Goal: Find specific page/section: Find specific page/section

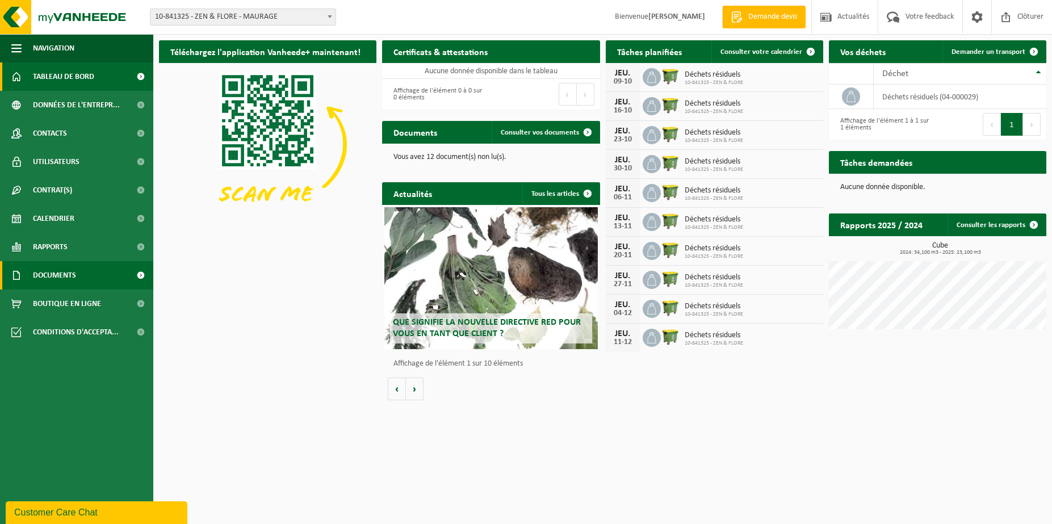
click at [58, 269] on span "Documents" at bounding box center [54, 275] width 43 height 28
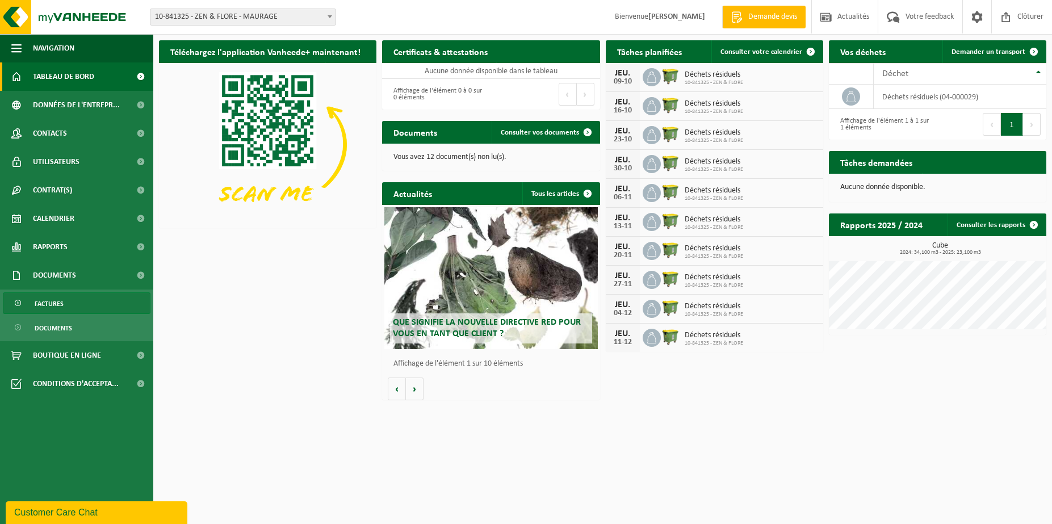
click at [54, 303] on span "Factures" at bounding box center [49, 304] width 29 height 22
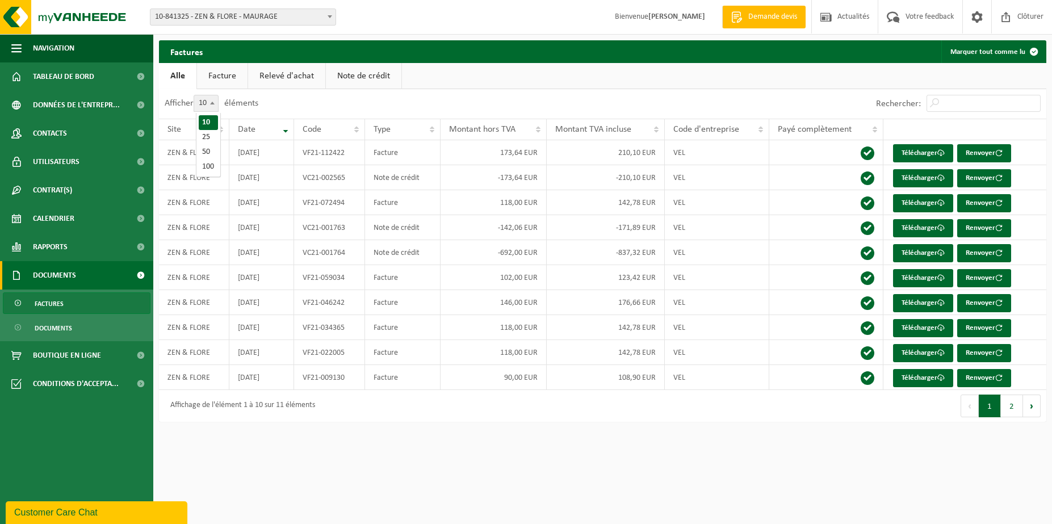
click at [215, 103] on b at bounding box center [212, 103] width 5 height 3
click at [216, 95] on select "10 25 50 100" at bounding box center [213, 95] width 34 height 1
select select "100"
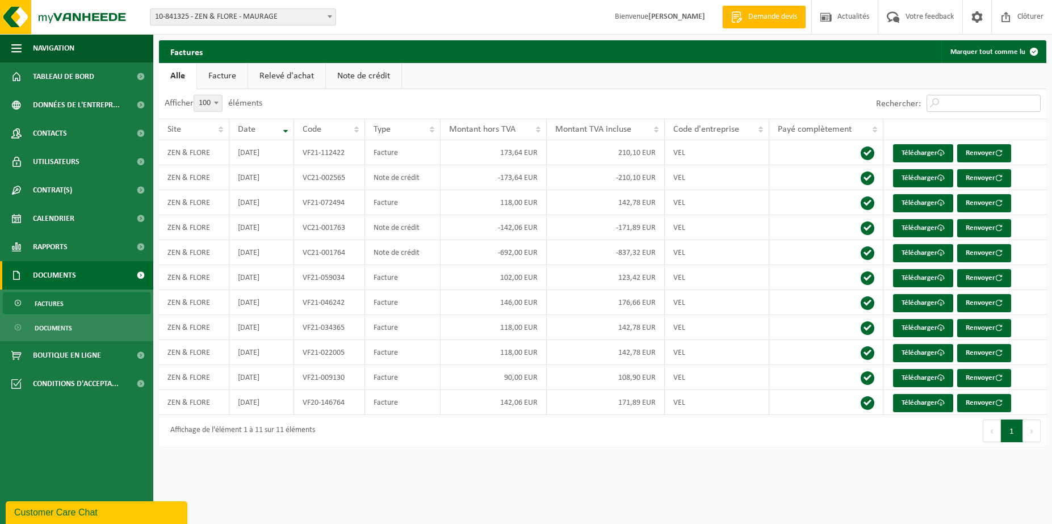
click at [945, 103] on input "Rechercher:" at bounding box center [983, 103] width 114 height 17
click at [50, 325] on span "Documents" at bounding box center [53, 328] width 37 height 22
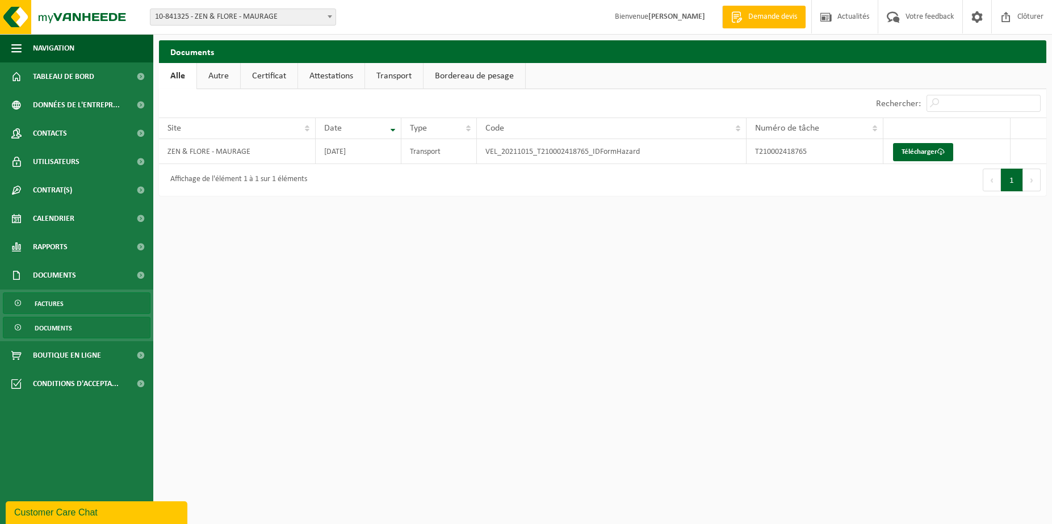
click at [65, 300] on link "Factures" at bounding box center [77, 303] width 148 height 22
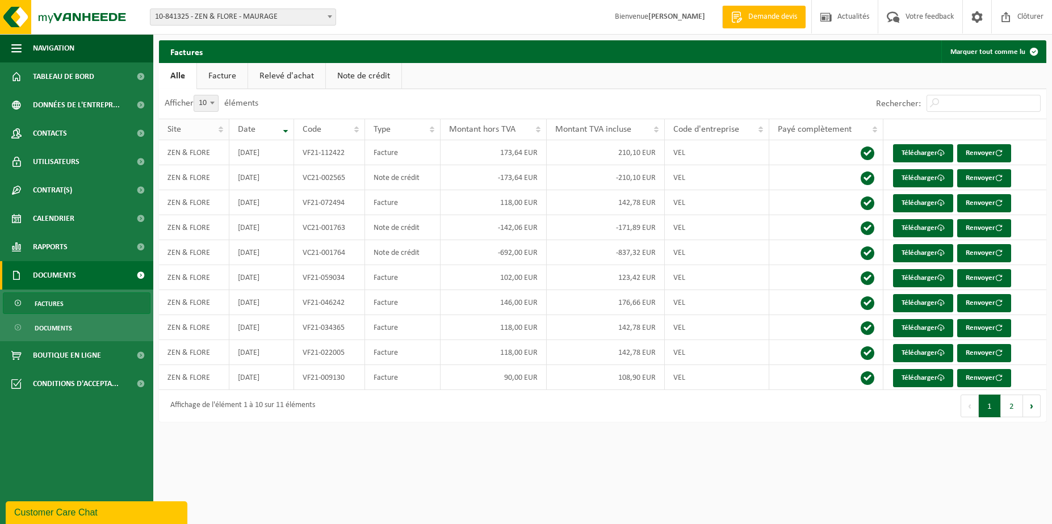
click at [221, 132] on th "Site" at bounding box center [194, 130] width 70 height 22
click at [225, 75] on link "Facture" at bounding box center [222, 76] width 51 height 26
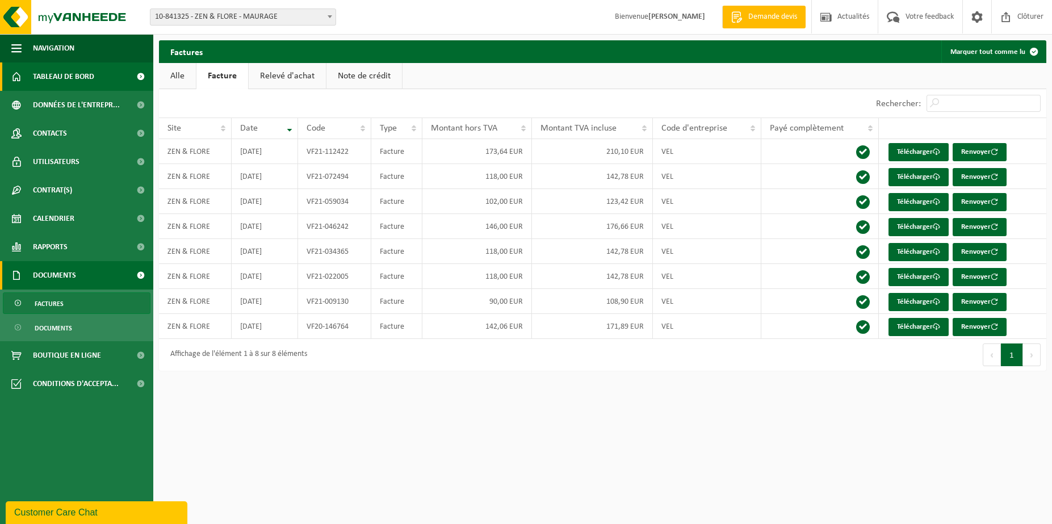
click at [45, 73] on span "Tableau de bord" at bounding box center [63, 76] width 61 height 28
